Goal: Communication & Community: Share content

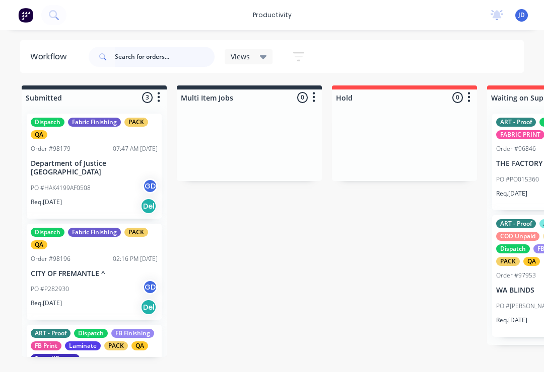
click at [131, 60] on input "text" at bounding box center [165, 57] width 100 height 20
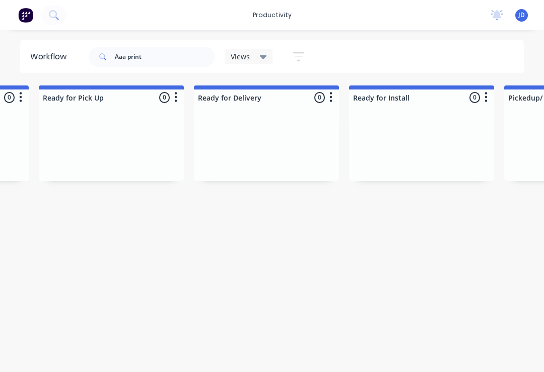
scroll to position [0, 2927]
click at [153, 63] on input "Aaa print" at bounding box center [165, 57] width 100 height 20
type input "A"
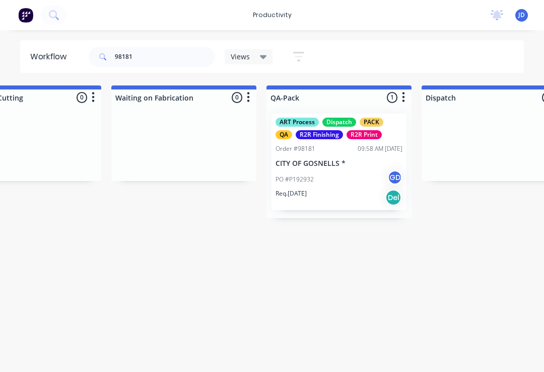
scroll to position [0, 2390]
click at [337, 185] on div "PO #P192932 GD" at bounding box center [339, 179] width 127 height 19
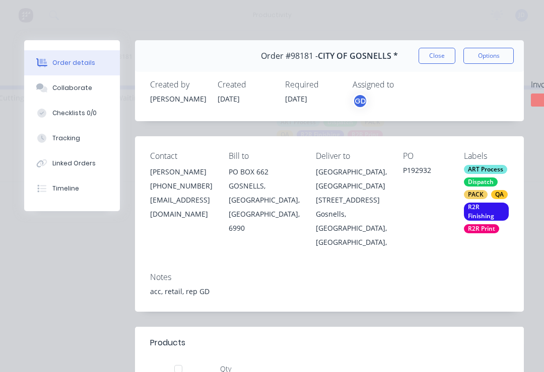
click at [76, 84] on div "Collaborate" at bounding box center [72, 88] width 40 height 9
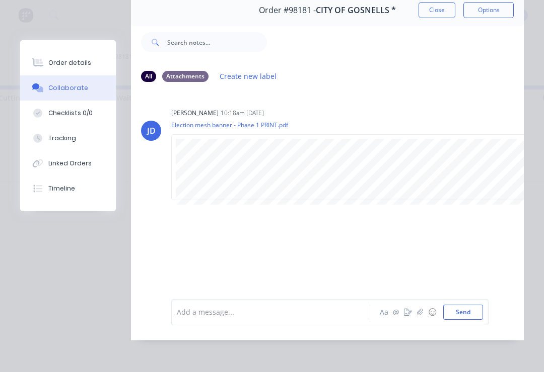
scroll to position [55, 0]
click at [422, 316] on icon "button" at bounding box center [420, 312] width 6 height 7
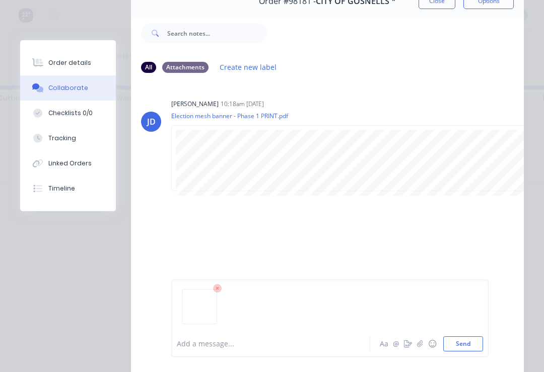
click at [469, 344] on button "Send" at bounding box center [463, 344] width 40 height 15
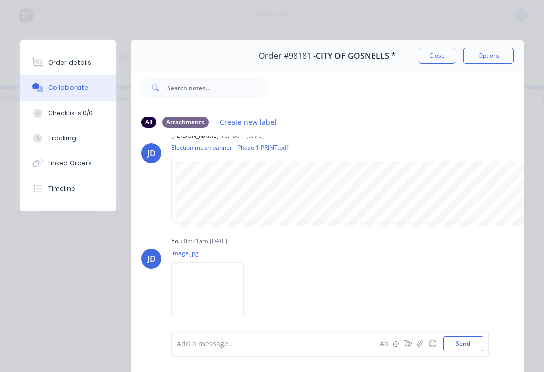
scroll to position [0, 0]
click at [434, 56] on button "Close" at bounding box center [436, 56] width 37 height 16
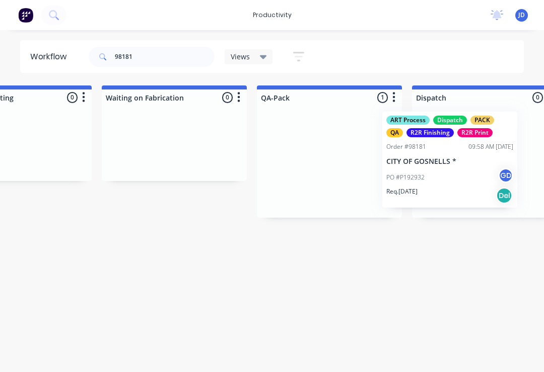
scroll to position [0, 2421]
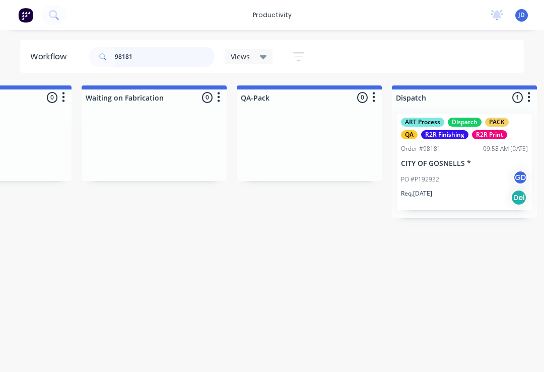
click at [160, 62] on input "98181" at bounding box center [165, 57] width 100 height 20
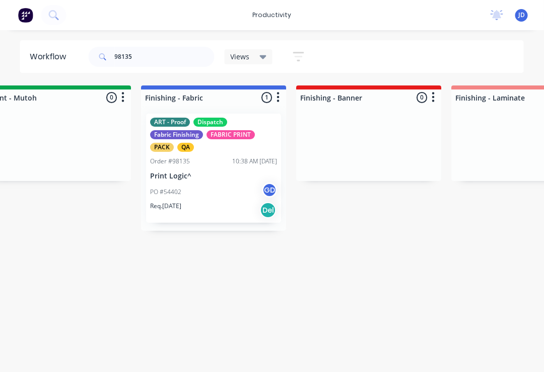
scroll to position [0, 1741]
click at [219, 205] on div "Req. [DATE] Del" at bounding box center [213, 210] width 127 height 17
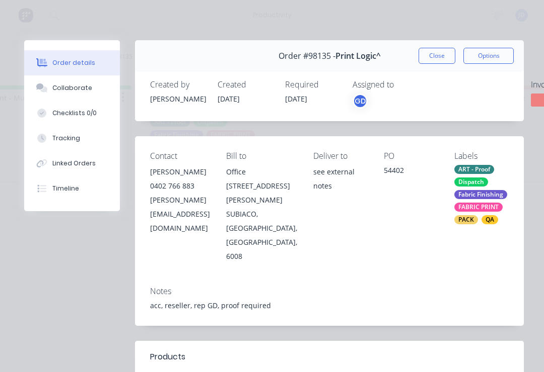
click at [76, 88] on div "Collaborate" at bounding box center [72, 88] width 40 height 9
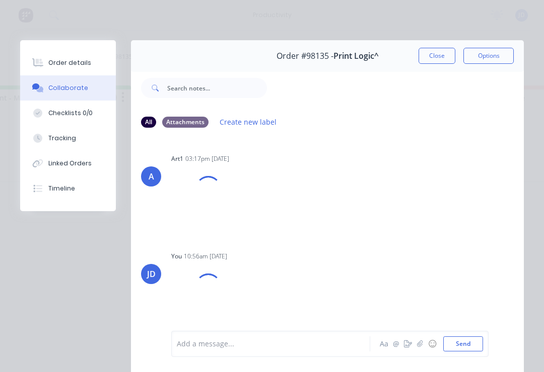
click at [419, 345] on icon "button" at bounding box center [420, 344] width 6 height 7
click at [471, 346] on button "Send" at bounding box center [463, 344] width 40 height 15
click at [416, 348] on button "button" at bounding box center [420, 344] width 12 height 12
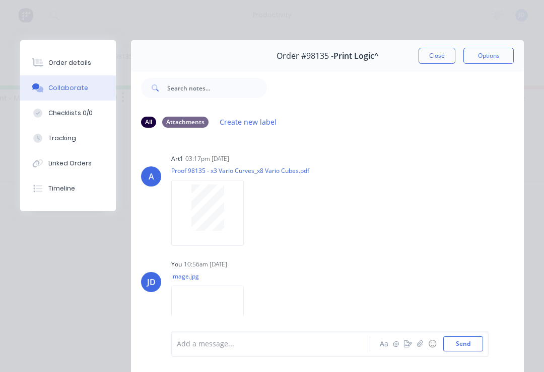
scroll to position [352, 0]
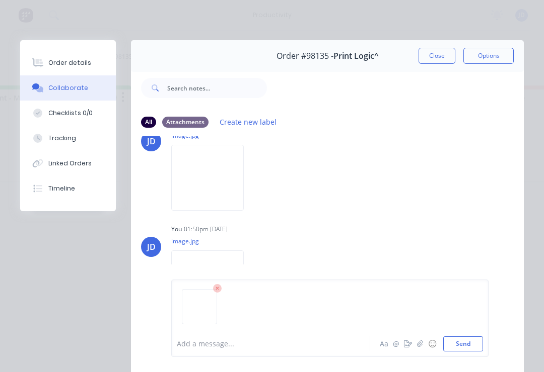
click at [474, 349] on button "Send" at bounding box center [463, 344] width 40 height 15
click at [426, 343] on button "☺" at bounding box center [432, 344] width 12 height 12
click at [437, 345] on button "☺" at bounding box center [432, 344] width 12 height 12
click at [418, 342] on icon "button" at bounding box center [420, 344] width 6 height 7
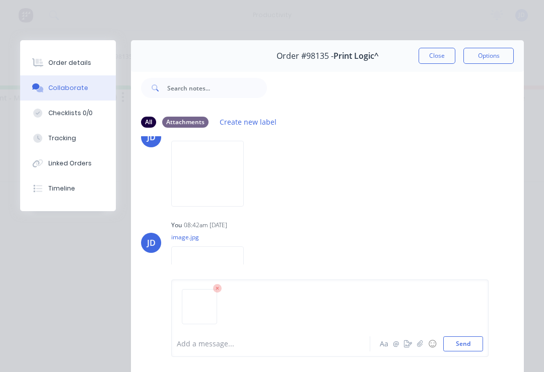
click at [471, 342] on button "Send" at bounding box center [463, 344] width 40 height 15
click at [419, 347] on icon "button" at bounding box center [420, 344] width 6 height 7
click at [475, 346] on button "Send" at bounding box center [463, 344] width 40 height 15
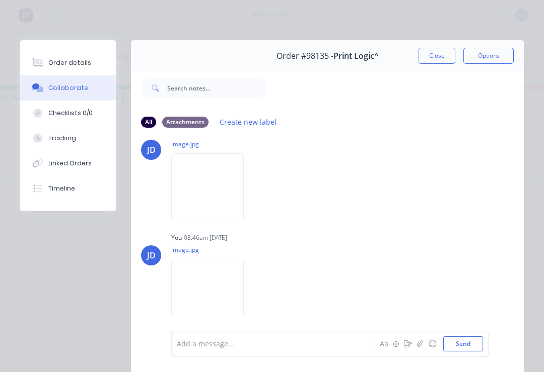
scroll to position [791, 0]
click at [434, 52] on button "Close" at bounding box center [436, 56] width 37 height 16
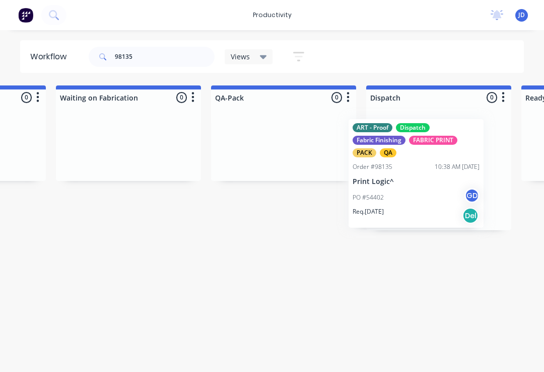
scroll to position [0, 2449]
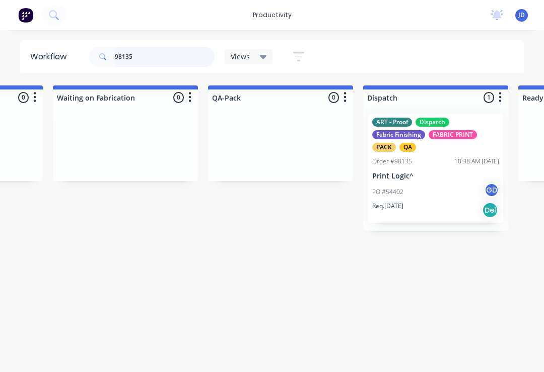
click at [164, 55] on input "98135" at bounding box center [165, 57] width 100 height 20
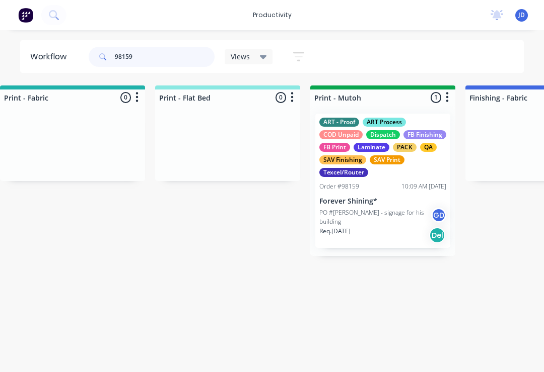
scroll to position [0, 1415]
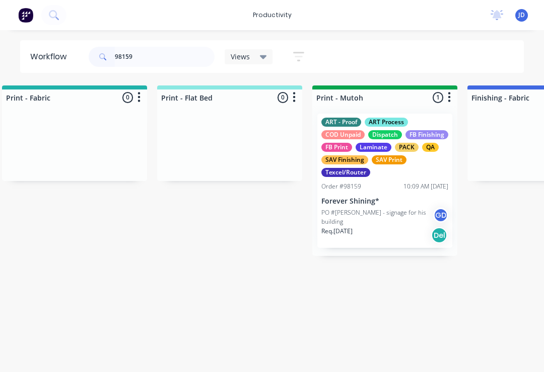
click at [417, 115] on div "ART - Proof ART Process COD Unpaid Dispatch FB Finishing FB Print Laminate PACK…" at bounding box center [384, 181] width 135 height 134
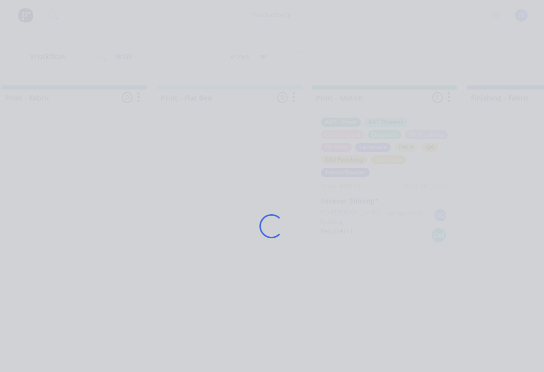
scroll to position [0, 1415]
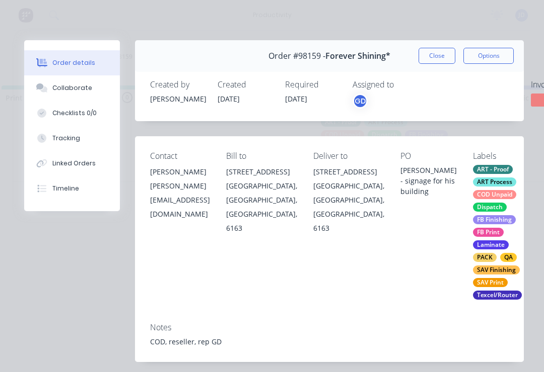
click at [66, 94] on button "Collaborate" at bounding box center [72, 88] width 96 height 25
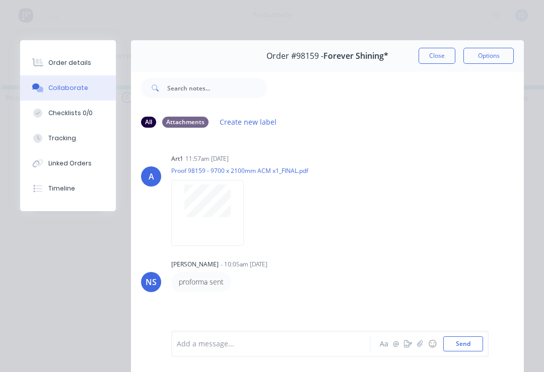
click at [421, 346] on icon "button" at bounding box center [420, 344] width 6 height 7
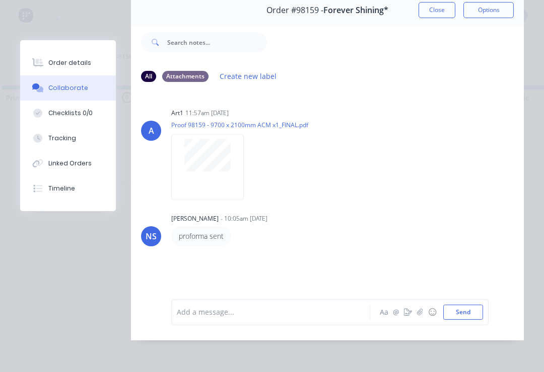
scroll to position [61, 0]
click at [422, 310] on icon "button" at bounding box center [420, 312] width 6 height 7
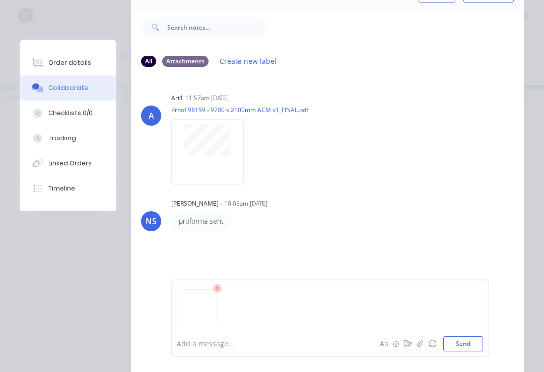
click at [463, 343] on button "Send" at bounding box center [463, 344] width 40 height 15
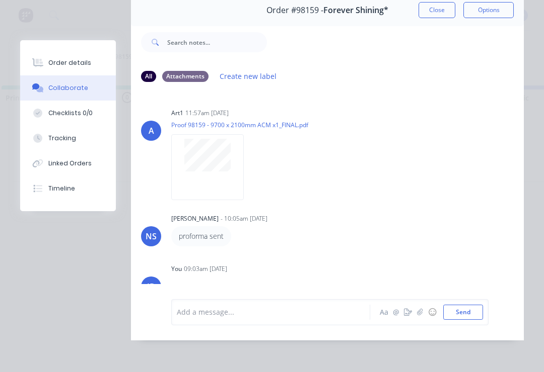
click at [419, 313] on icon "button" at bounding box center [420, 312] width 6 height 7
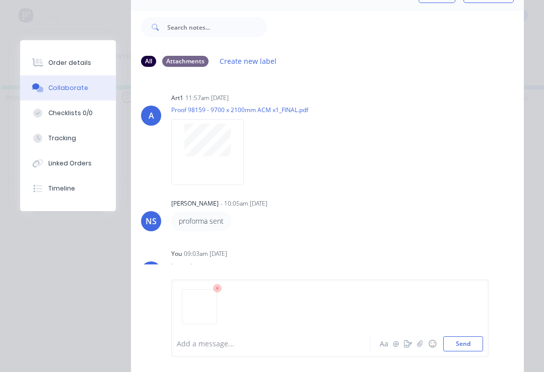
click at [469, 346] on button "Send" at bounding box center [463, 344] width 40 height 15
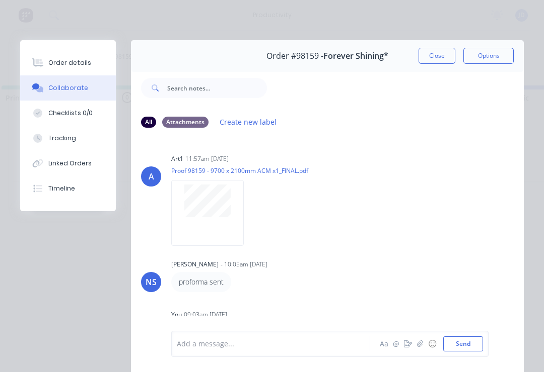
scroll to position [0, 0]
click at [439, 55] on button "Close" at bounding box center [436, 56] width 37 height 16
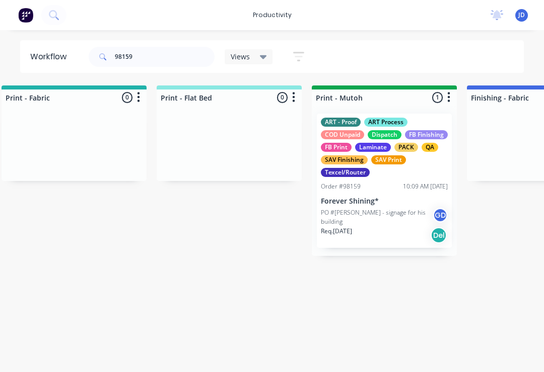
click at [308, 138] on div "Submitted 0 Sort By Created date Required date Order number Customer name Most …" at bounding box center [511, 171] width 3868 height 171
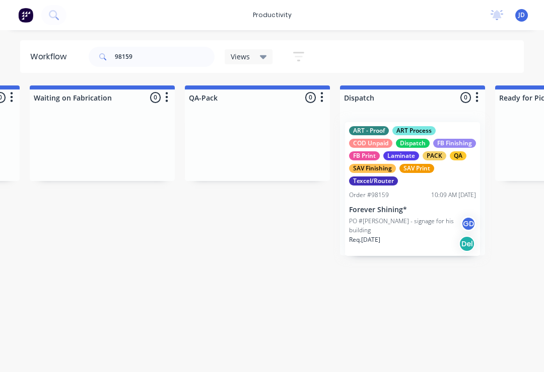
scroll to position [0, 2474]
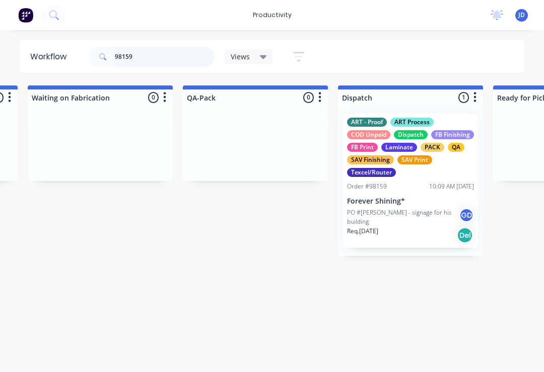
click at [147, 62] on input "98159" at bounding box center [165, 57] width 100 height 20
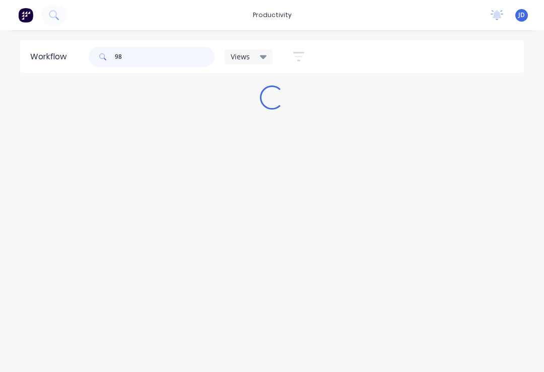
scroll to position [0, 0]
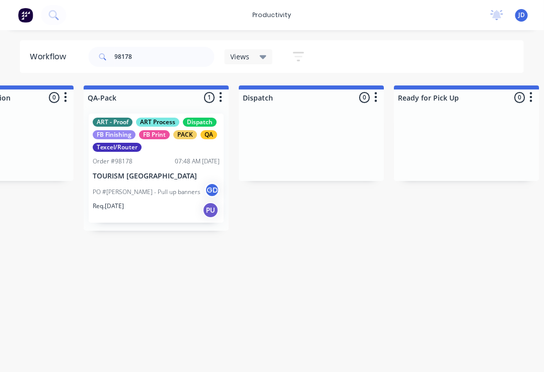
scroll to position [0, 2574]
click at [161, 171] on div "ART - Proof ART Process Dispatch FB Finishing FB Print PACK QA Texcel/Router Or…" at bounding box center [155, 168] width 135 height 109
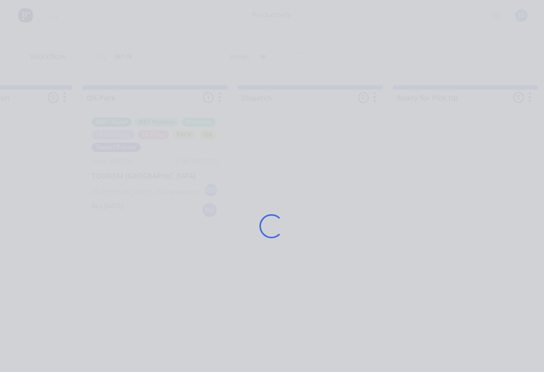
scroll to position [0, 2575]
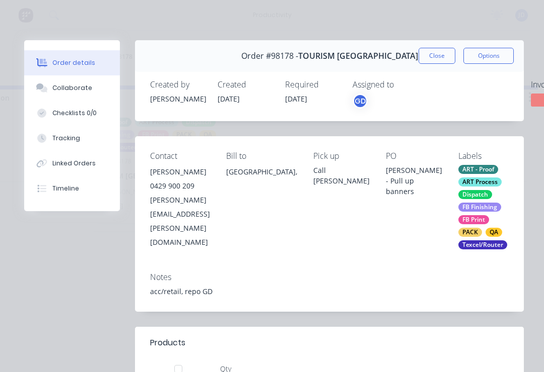
click at [88, 93] on button "Collaborate" at bounding box center [72, 88] width 96 height 25
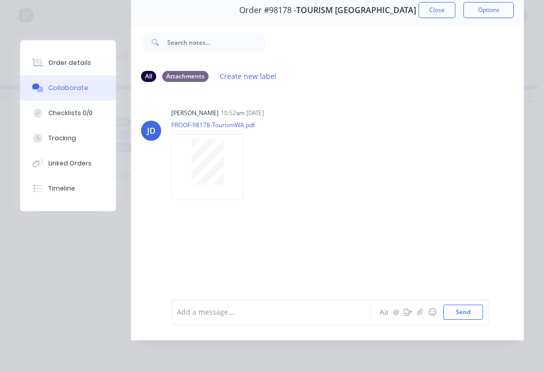
scroll to position [0, 2574]
click at [417, 315] on icon "button" at bounding box center [420, 312] width 6 height 7
click at [77, 65] on div "Order details" at bounding box center [69, 62] width 43 height 9
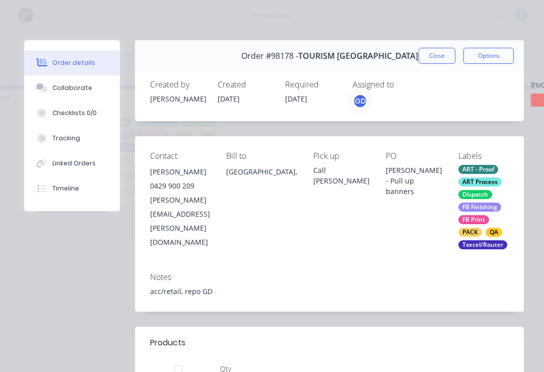
scroll to position [0, 0]
click at [443, 48] on button "Close" at bounding box center [436, 56] width 37 height 16
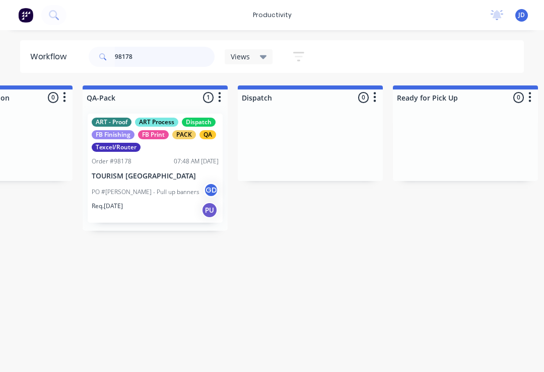
click at [157, 59] on input "98178" at bounding box center [165, 57] width 100 height 20
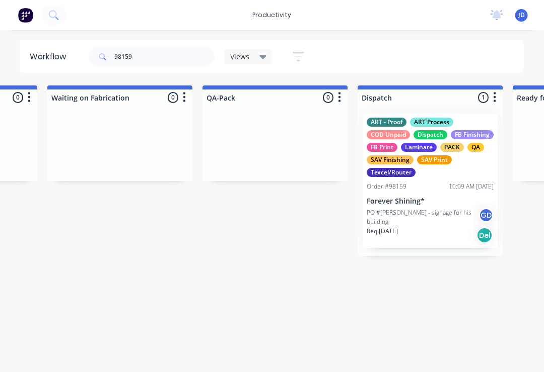
scroll to position [0, 2456]
click at [422, 201] on p "Forever Shining*" at bounding box center [428, 201] width 127 height 9
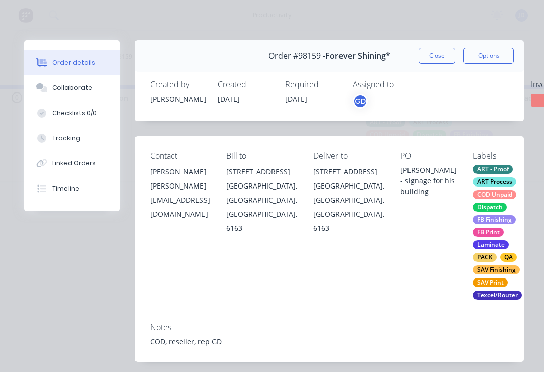
click at [77, 86] on div "Collaborate" at bounding box center [72, 88] width 40 height 9
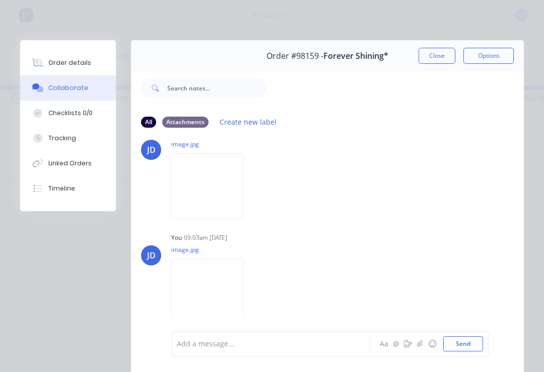
scroll to position [183, 0]
click at [0, 0] on icon "button" at bounding box center [0, 0] width 0 height 0
click at [0, 0] on button "Delete" at bounding box center [0, 0] width 0 height 0
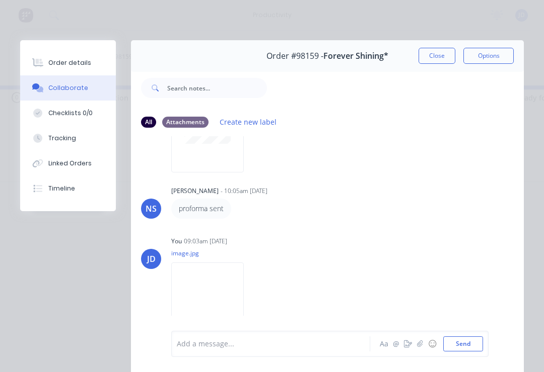
click at [0, 0] on icon "button" at bounding box center [0, 0] width 0 height 0
click at [0, 0] on button "Download" at bounding box center [0, 0] width 0 height 0
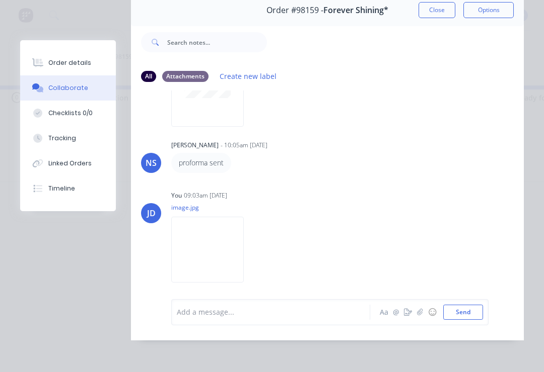
scroll to position [61, 0]
click at [0, 0] on icon "button" at bounding box center [0, 0] width 0 height 0
click at [0, 0] on button "Download" at bounding box center [0, 0] width 0 height 0
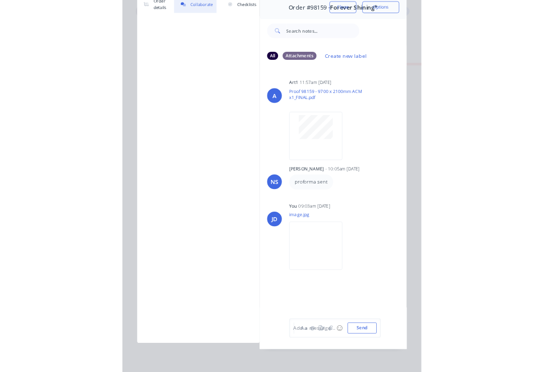
scroll to position [0, 0]
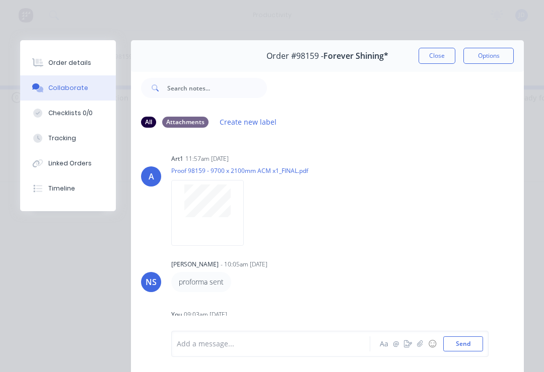
click at [440, 53] on button "Close" at bounding box center [436, 56] width 37 height 16
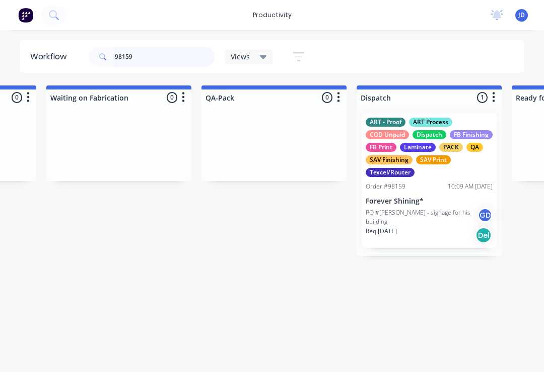
click at [152, 64] on input "98159" at bounding box center [165, 57] width 100 height 20
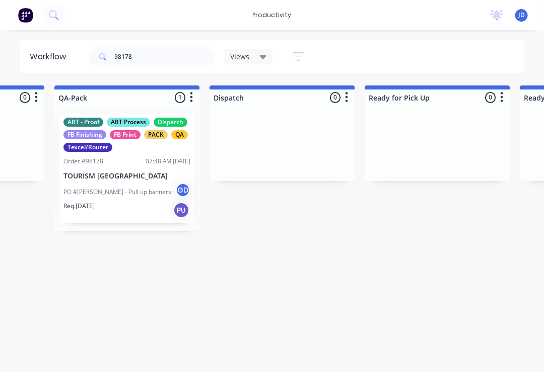
click at [145, 179] on p "TOURISM [GEOGRAPHIC_DATA]" at bounding box center [127, 176] width 127 height 9
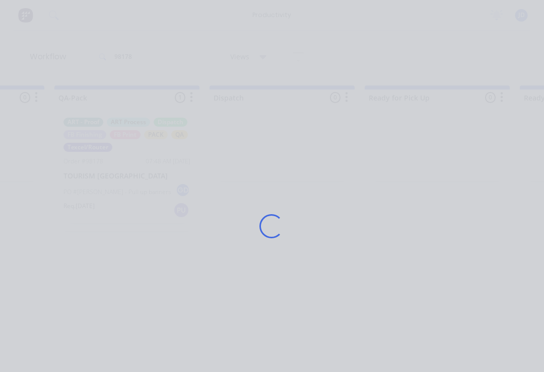
scroll to position [0, 2603]
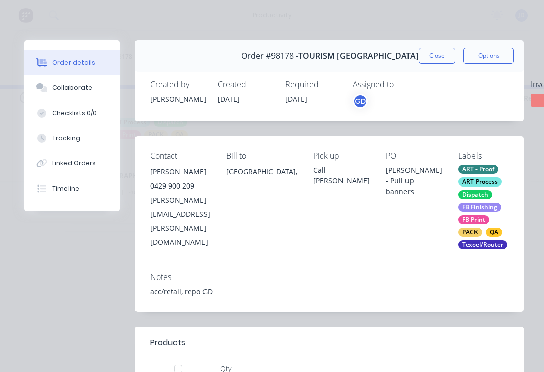
click at [87, 90] on div "Collaborate" at bounding box center [72, 88] width 40 height 9
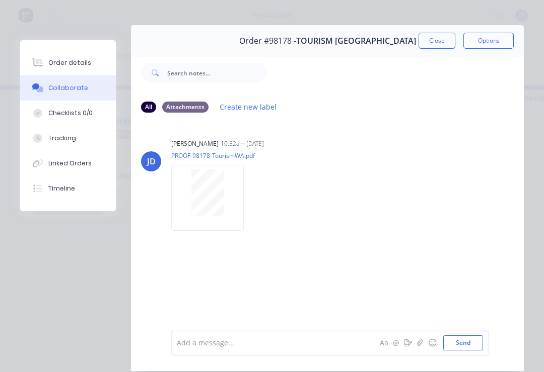
click at [187, 108] on div "Attachments" at bounding box center [185, 107] width 46 height 11
click at [188, 112] on div "Attachments" at bounding box center [185, 107] width 46 height 11
click at [421, 345] on icon "button" at bounding box center [420, 343] width 6 height 7
click at [422, 346] on icon "button" at bounding box center [420, 343] width 6 height 7
click at [422, 347] on icon "button" at bounding box center [420, 343] width 6 height 7
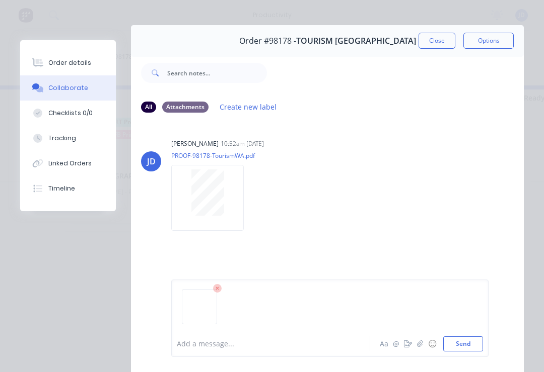
click at [468, 344] on button "Send" at bounding box center [463, 344] width 40 height 15
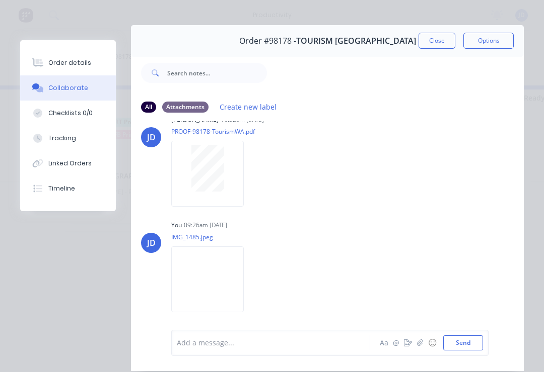
scroll to position [23, 0]
click at [438, 43] on button "Close" at bounding box center [436, 41] width 37 height 16
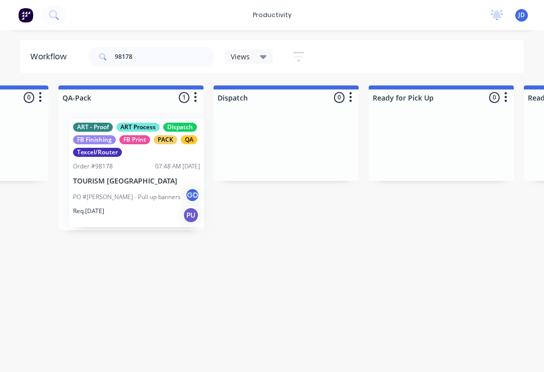
scroll to position [0, 2598]
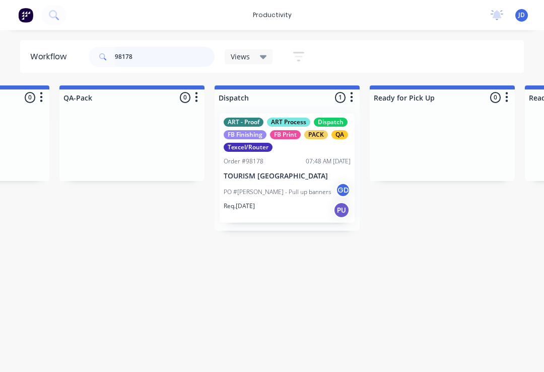
click at [145, 61] on input "98178" at bounding box center [165, 57] width 100 height 20
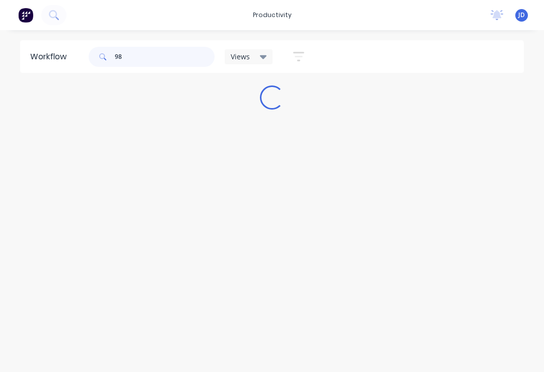
scroll to position [0, 0]
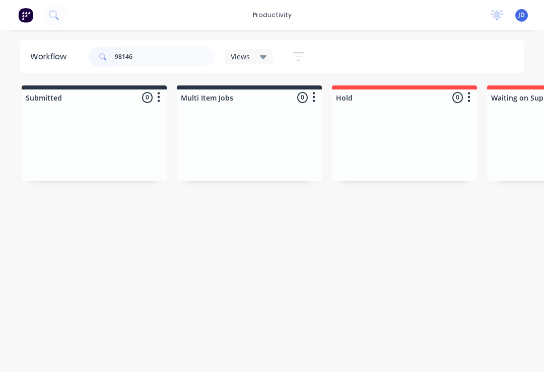
click at [166, 137] on div at bounding box center [94, 144] width 145 height 76
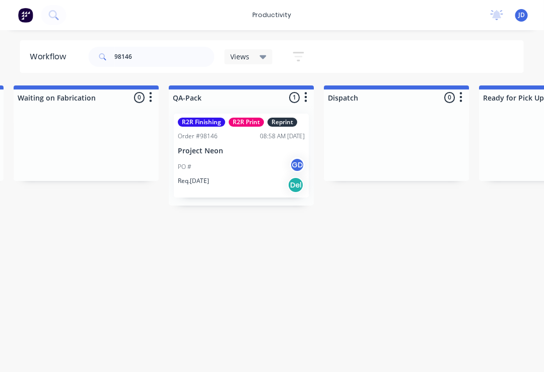
scroll to position [0, 2642]
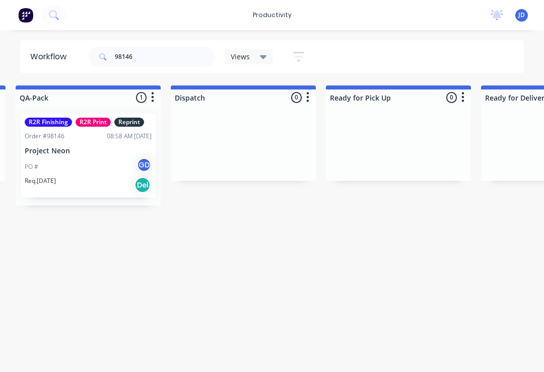
click at [102, 160] on div "PO # GD" at bounding box center [88, 167] width 127 height 19
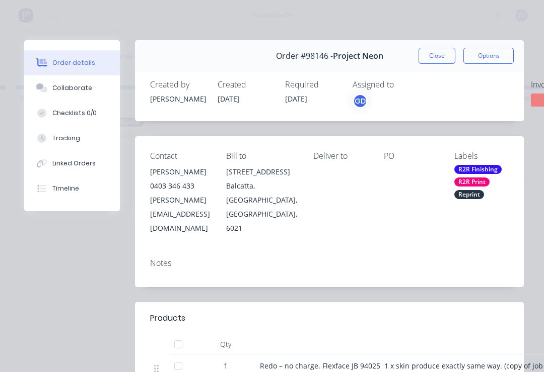
click at [67, 92] on div "Collaborate" at bounding box center [72, 88] width 40 height 9
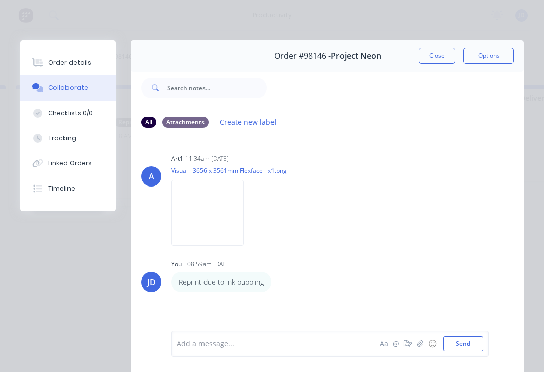
click at [419, 347] on icon "button" at bounding box center [420, 344] width 6 height 7
click at [472, 343] on button "Send" at bounding box center [463, 344] width 40 height 15
click at [431, 62] on button "Close" at bounding box center [436, 56] width 37 height 16
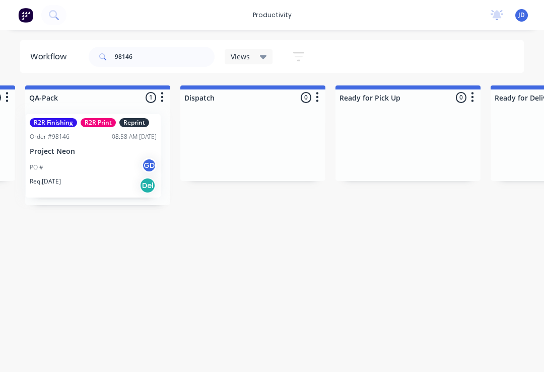
scroll to position [0, 2627]
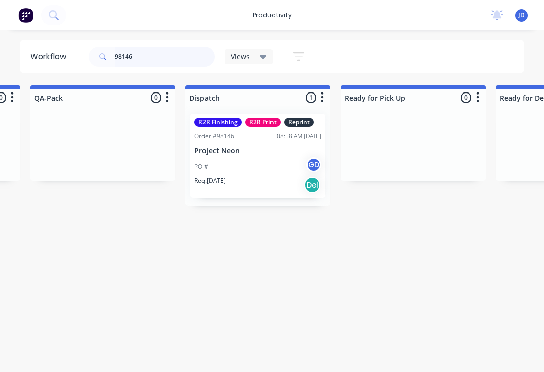
click at [156, 61] on input "98146" at bounding box center [165, 57] width 100 height 20
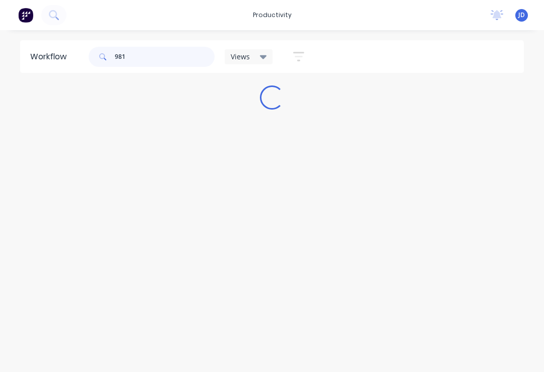
scroll to position [0, 0]
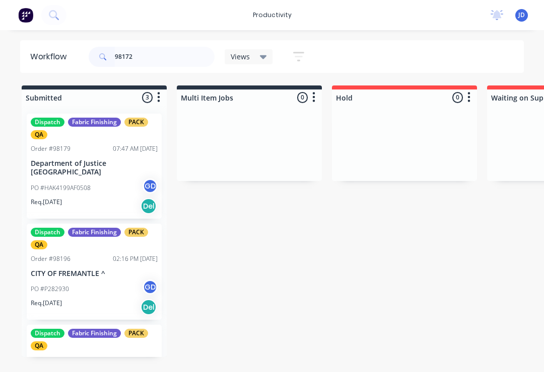
click at [177, 141] on div at bounding box center [249, 144] width 145 height 76
click at [149, 66] on input "98172" at bounding box center [165, 57] width 100 height 20
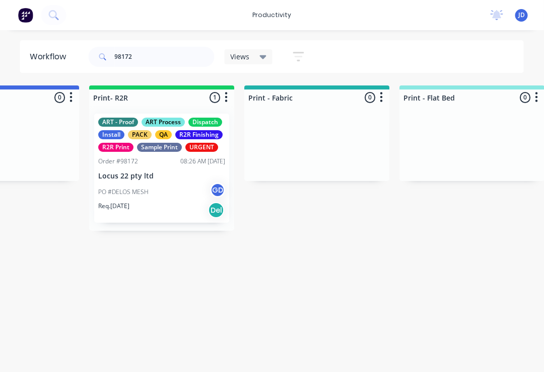
click at [179, 181] on div "ART - Proof ART Process Dispatch Install PACK QA R2R Finishing R2R Print Sample…" at bounding box center [162, 168] width 135 height 109
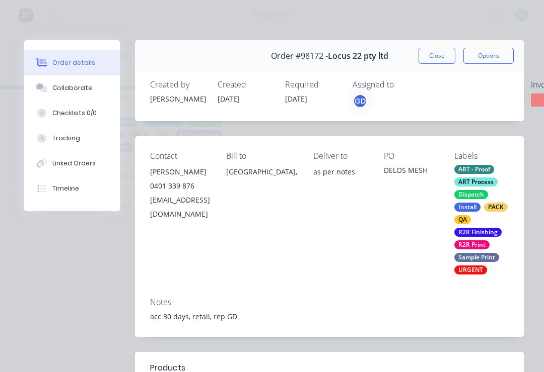
click at [80, 93] on button "Collaborate" at bounding box center [72, 88] width 96 height 25
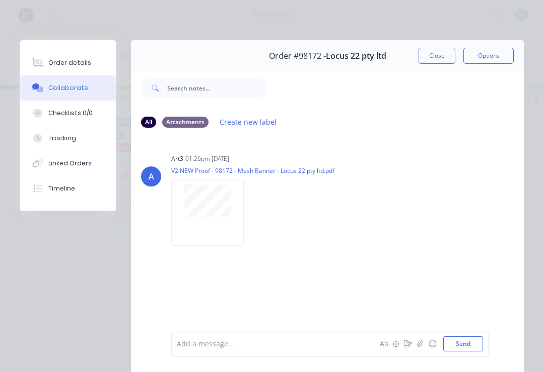
click at [420, 347] on icon "button" at bounding box center [420, 344] width 6 height 7
click at [468, 347] on button "Send" at bounding box center [463, 344] width 40 height 15
click at [422, 348] on button "button" at bounding box center [420, 344] width 12 height 12
click at [464, 350] on button "Send" at bounding box center [463, 344] width 40 height 15
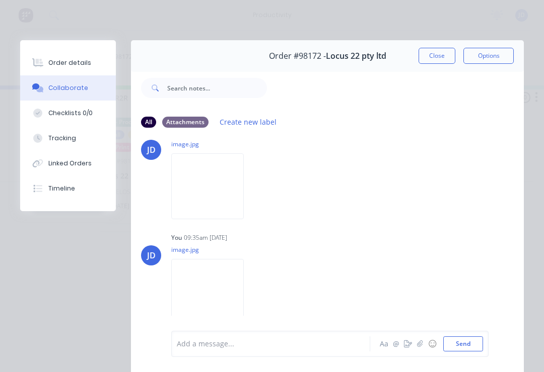
scroll to position [133, 0]
click at [434, 59] on button "Close" at bounding box center [436, 56] width 37 height 16
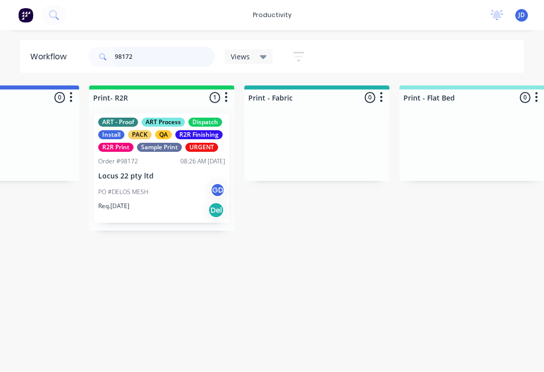
click at [153, 60] on input "98172" at bounding box center [165, 57] width 100 height 20
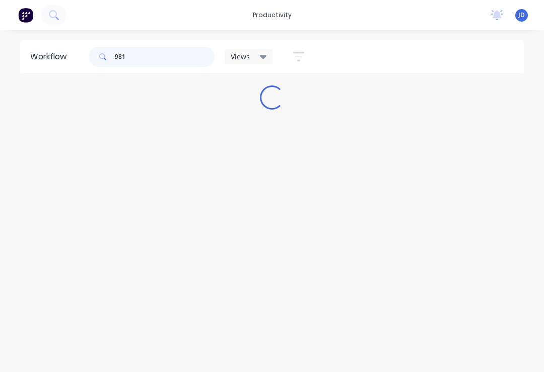
scroll to position [0, 0]
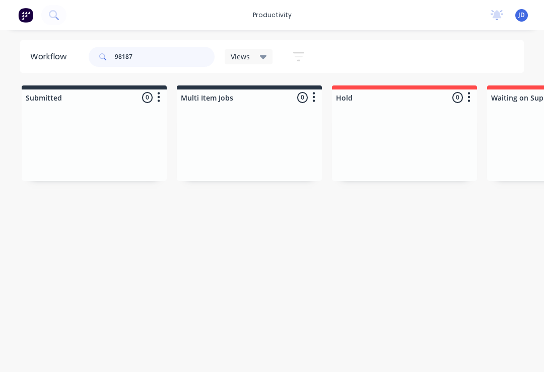
type input "98187"
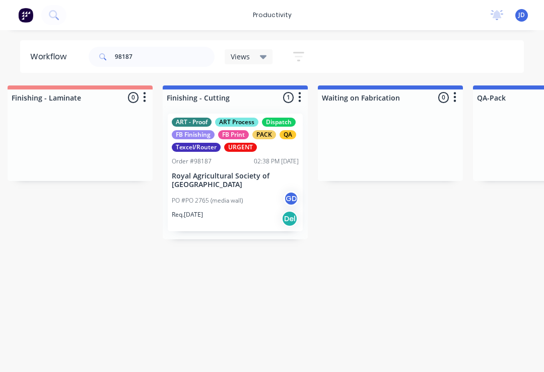
scroll to position [0, 2200]
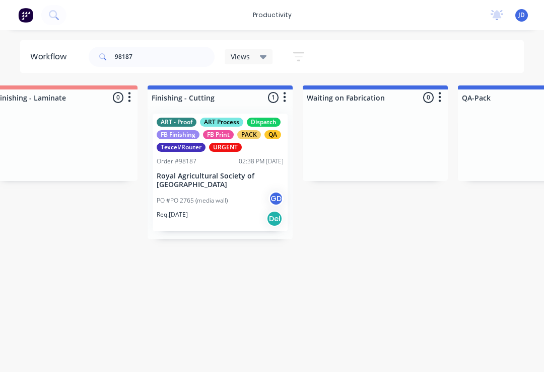
click at [223, 201] on p "PO #PO 2765 (media wall)" at bounding box center [192, 200] width 71 height 9
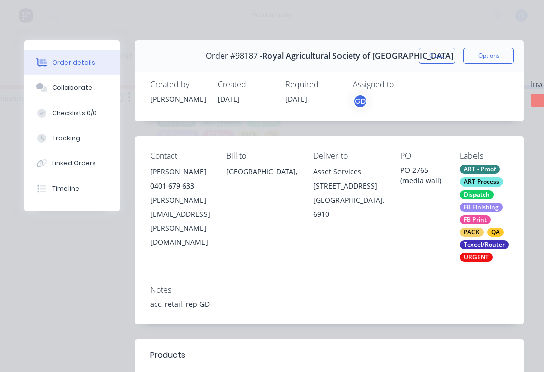
click at [83, 92] on div "Collaborate" at bounding box center [72, 88] width 40 height 9
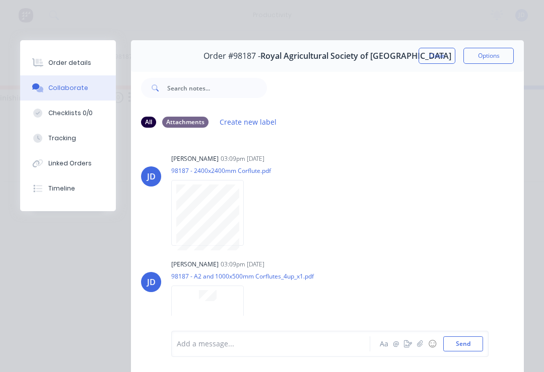
click at [422, 346] on icon "button" at bounding box center [420, 344] width 6 height 7
click at [463, 349] on button "Send" at bounding box center [463, 344] width 40 height 15
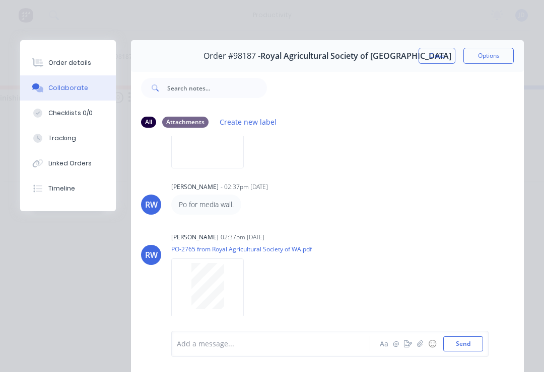
click at [418, 348] on icon "button" at bounding box center [420, 344] width 6 height 7
click at [474, 344] on button "Send" at bounding box center [463, 344] width 40 height 15
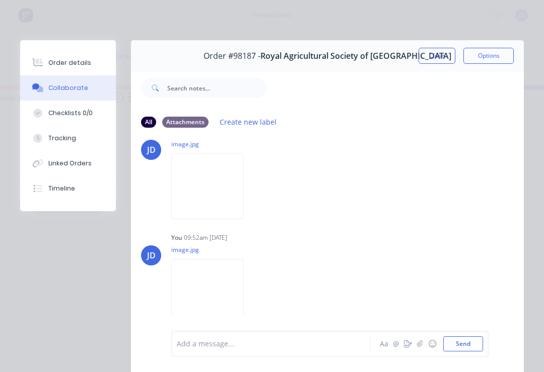
scroll to position [403, 0]
click at [419, 348] on icon "button" at bounding box center [420, 344] width 6 height 7
click at [466, 346] on button "Send" at bounding box center [463, 344] width 40 height 15
click at [435, 57] on button "Close" at bounding box center [436, 56] width 37 height 16
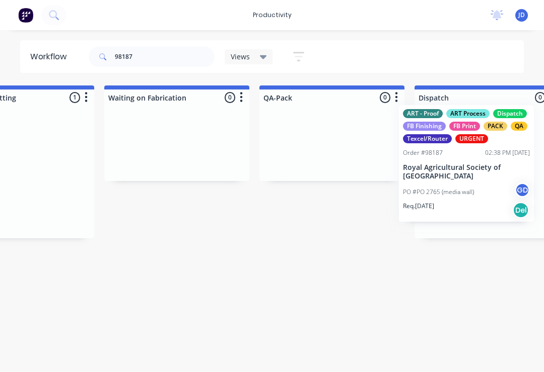
scroll to position [0, 2425]
